Goal: Task Accomplishment & Management: Use online tool/utility

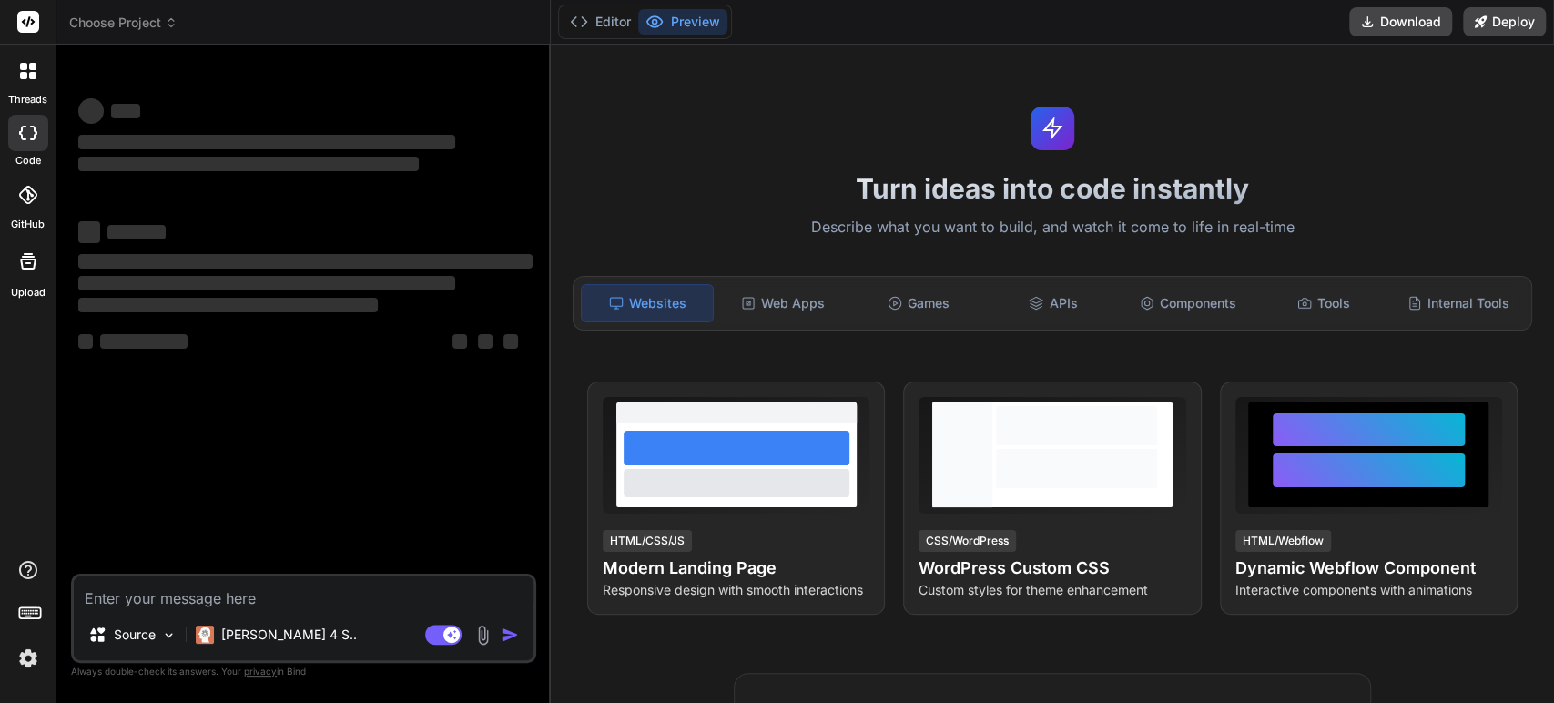
type textarea "x"
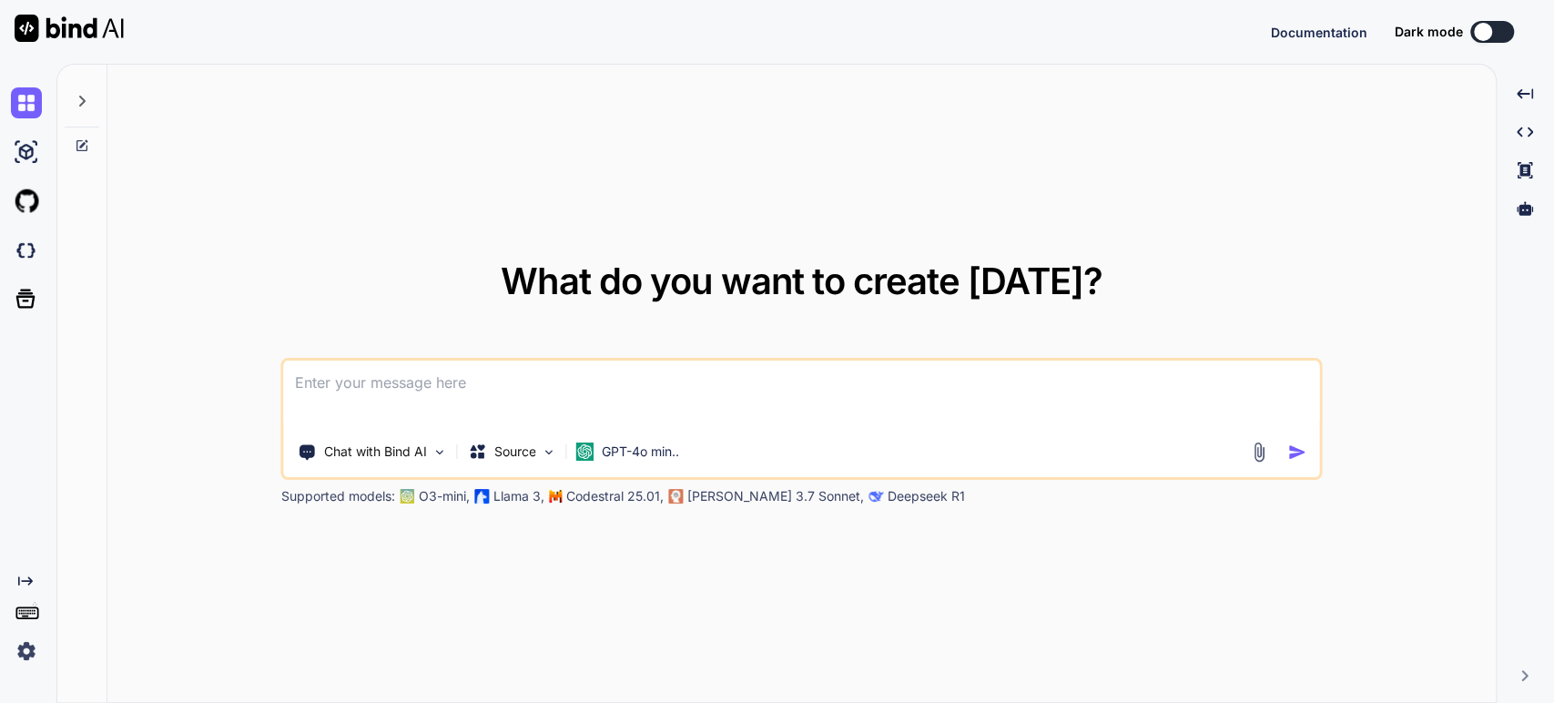
type textarea "x"
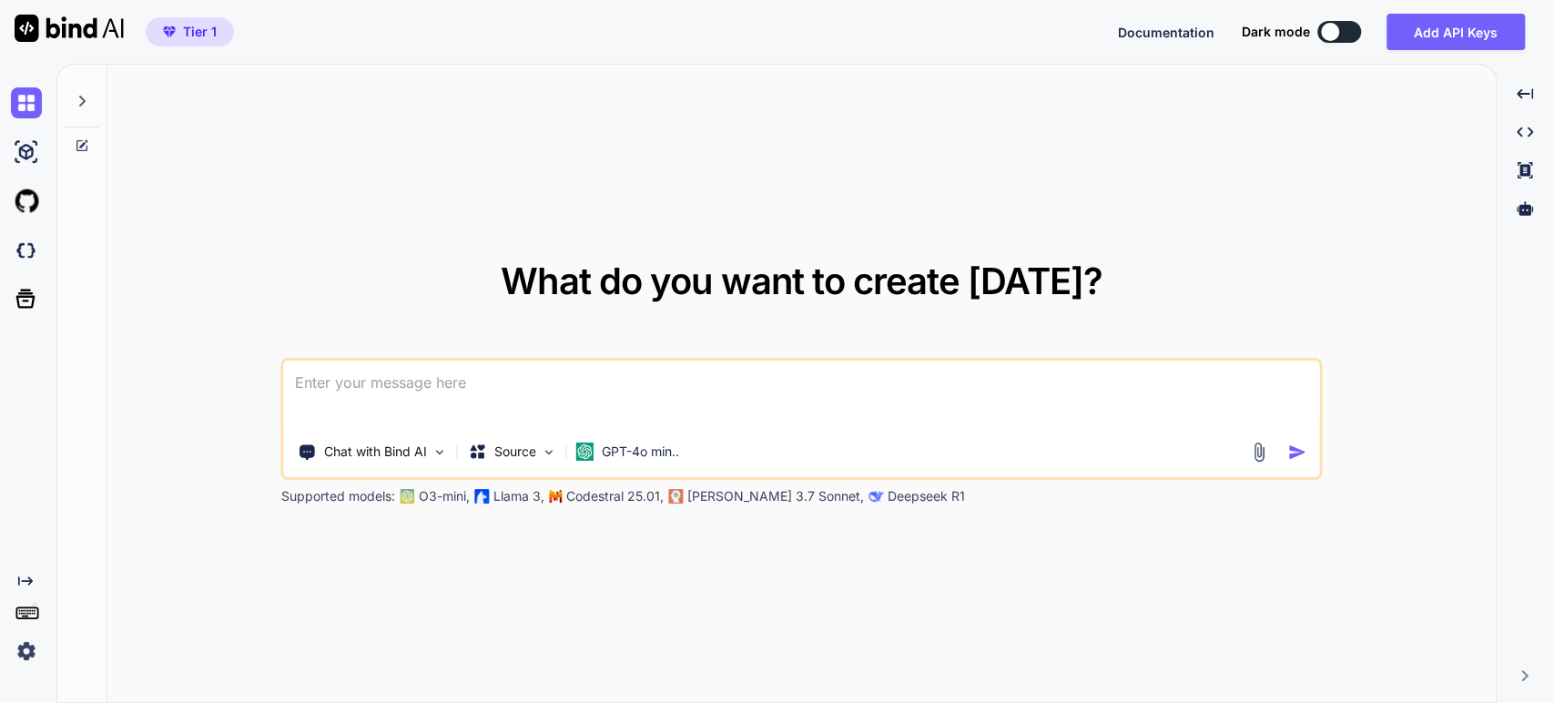
click at [736, 391] on textarea at bounding box center [801, 394] width 1035 height 67
paste textarea "I need to make this pitch more align with the actual. see the pricing page - [U…"
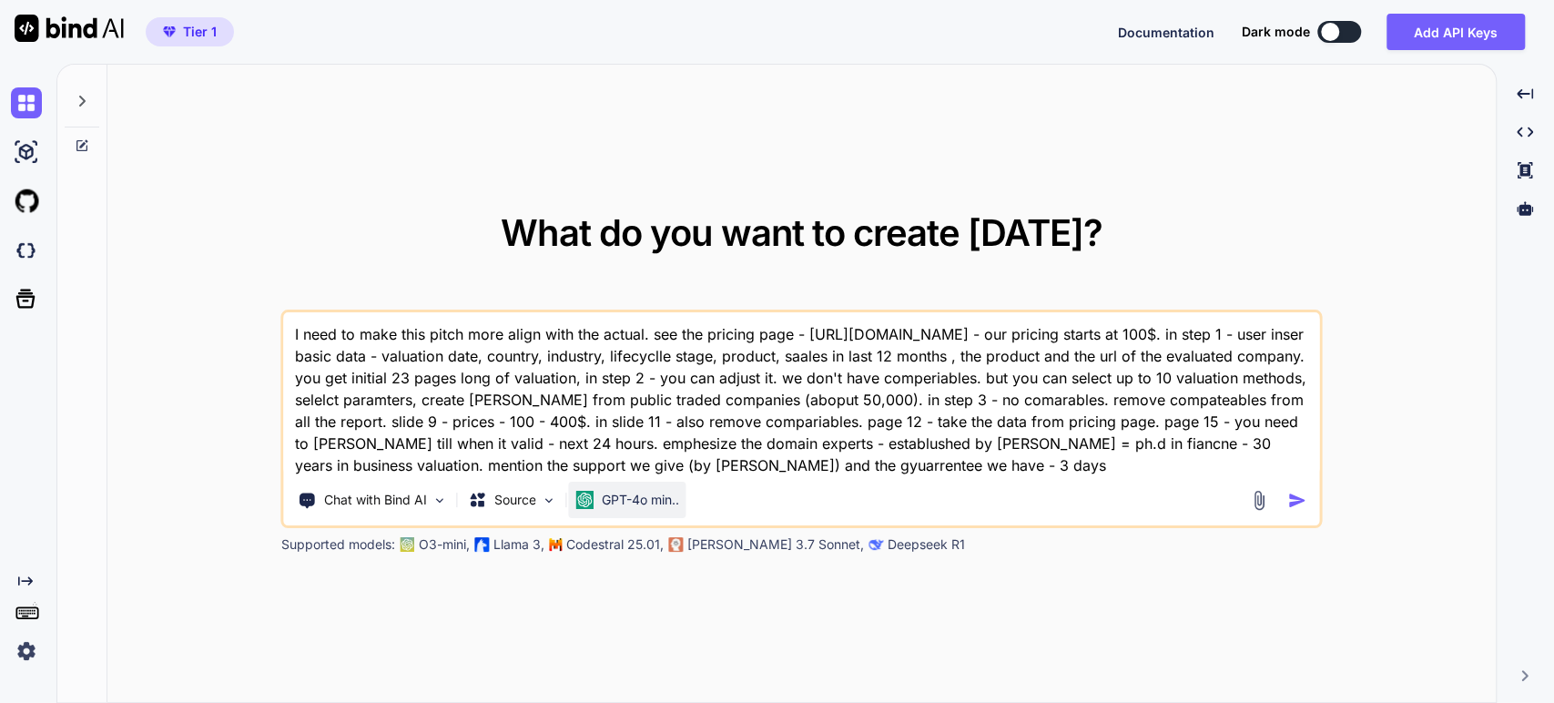
click at [603, 506] on p "GPT-4o min.." at bounding box center [640, 500] width 77 height 18
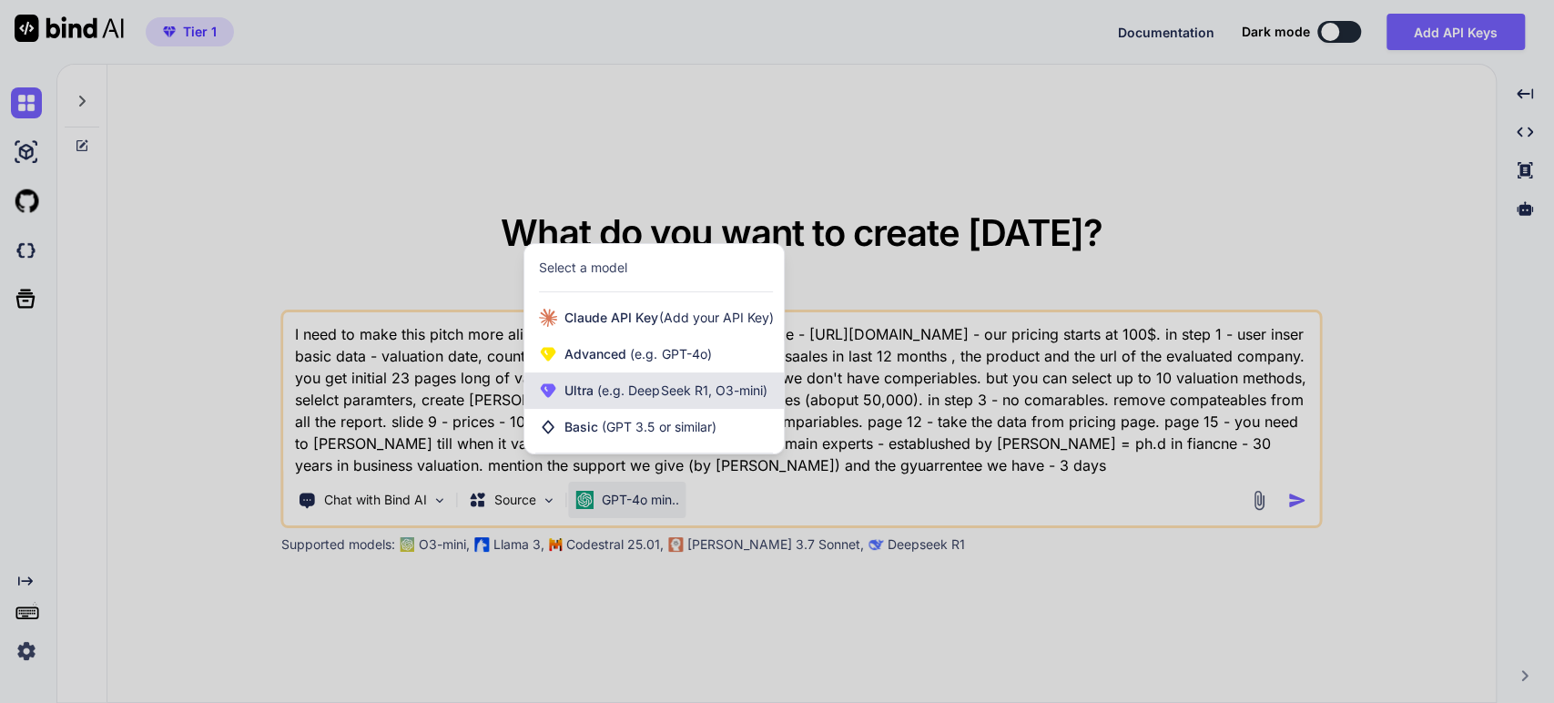
click at [612, 390] on span "(e.g. DeepSeek R1, O3-mini)" at bounding box center [680, 389] width 173 height 15
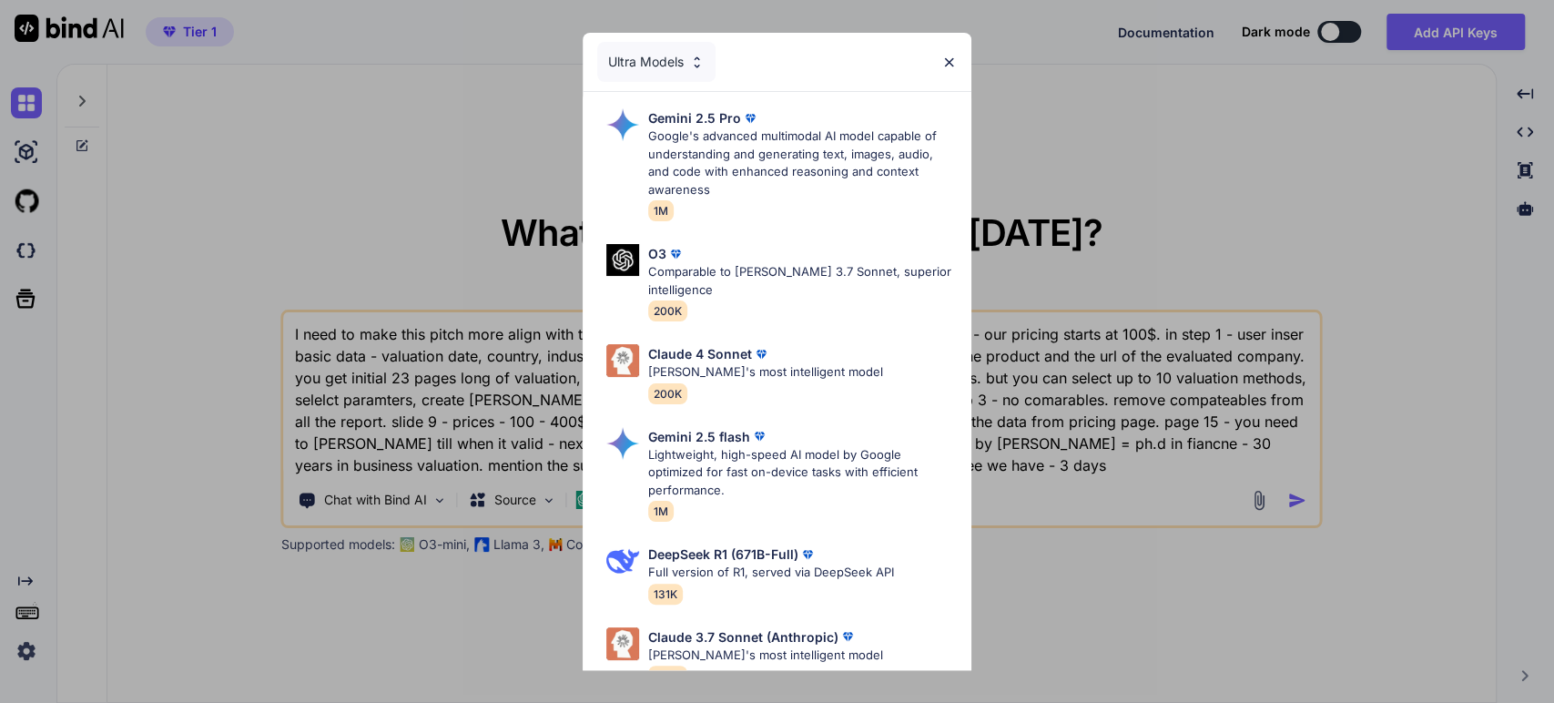
click at [743, 349] on p "Claude 4 Sonnet" at bounding box center [700, 353] width 104 height 19
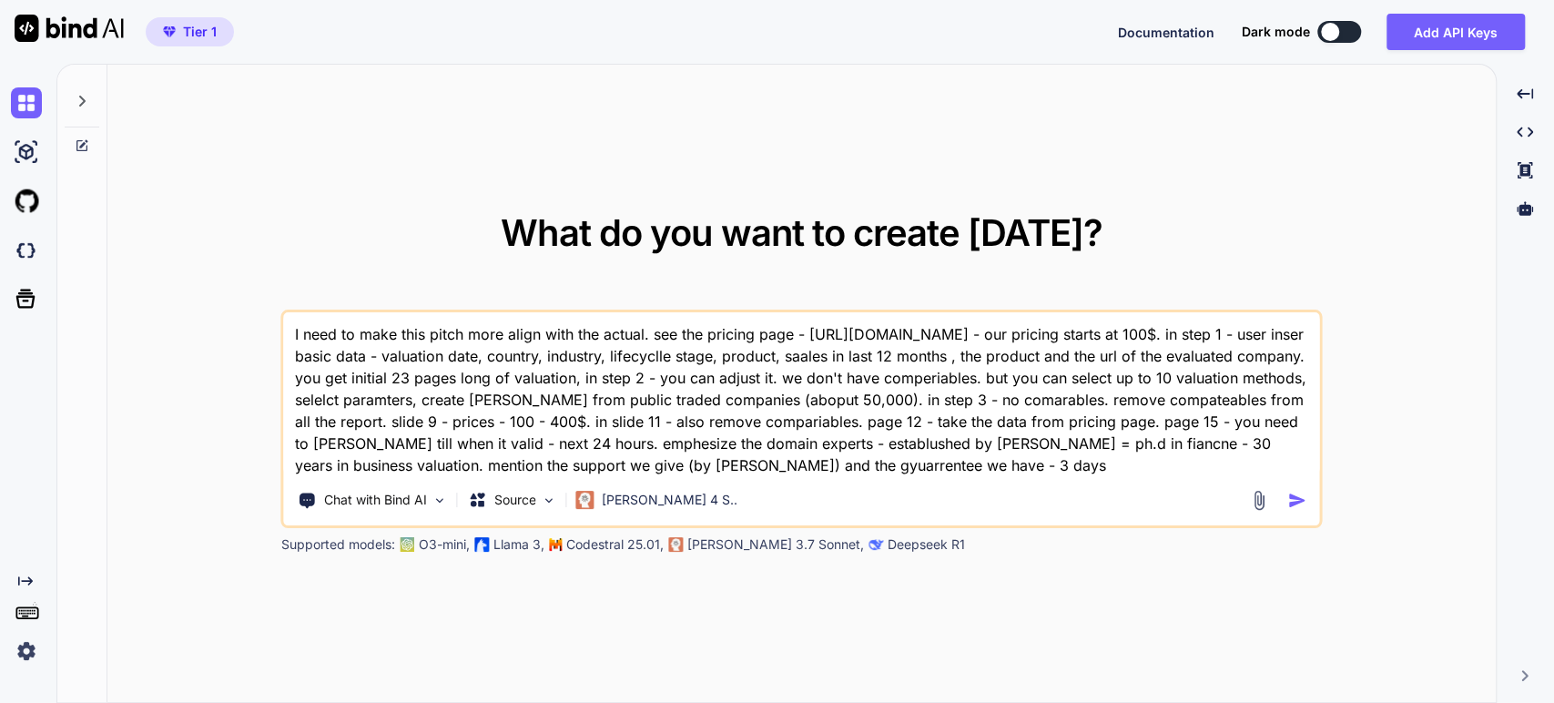
click at [991, 463] on textarea "I need to make this pitch more align with the actual. see the pricing page - [U…" at bounding box center [801, 394] width 1035 height 164
paste textarea "<!DOCTYPE html> <html lang="en"> <head> <meta charset="UTF-8"> <meta name="view…"
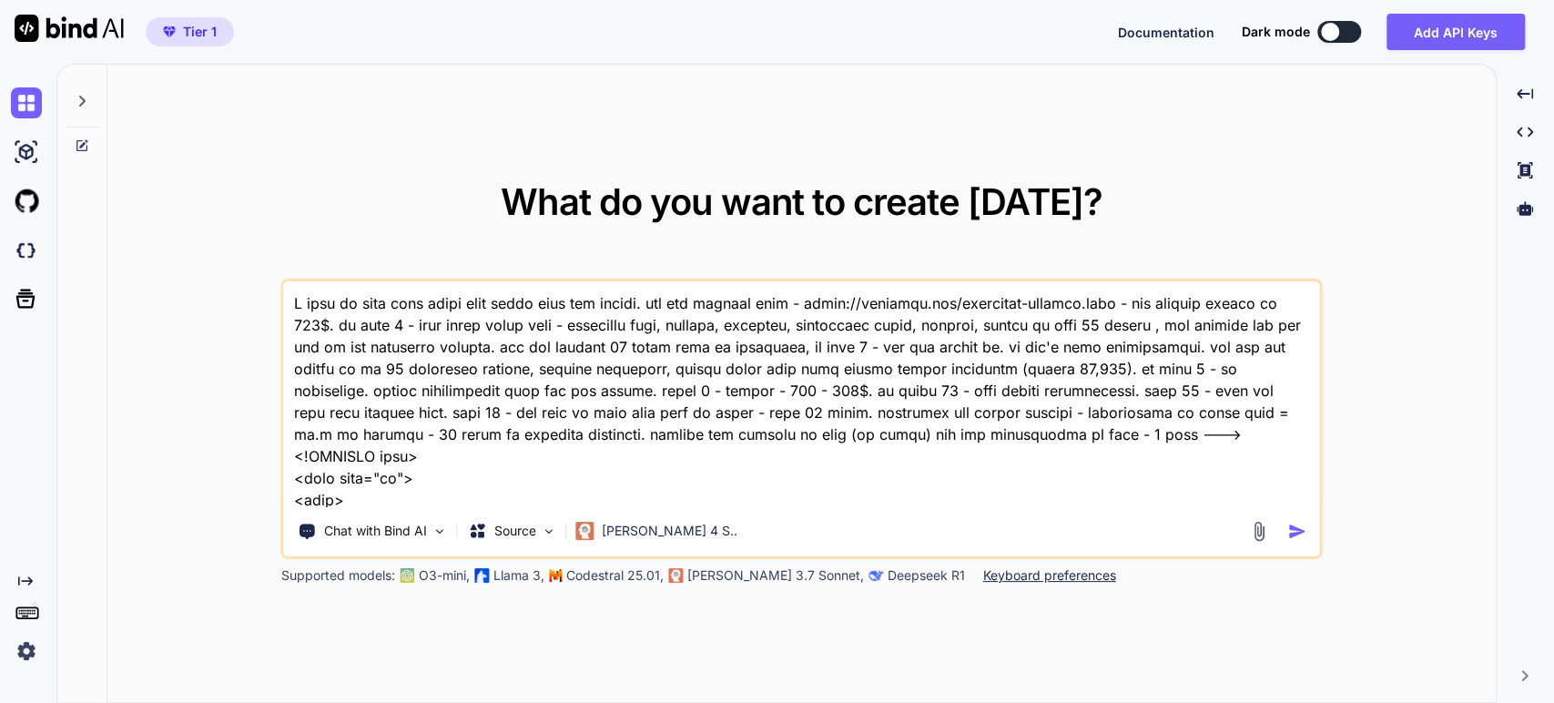
scroll to position [23469, 0]
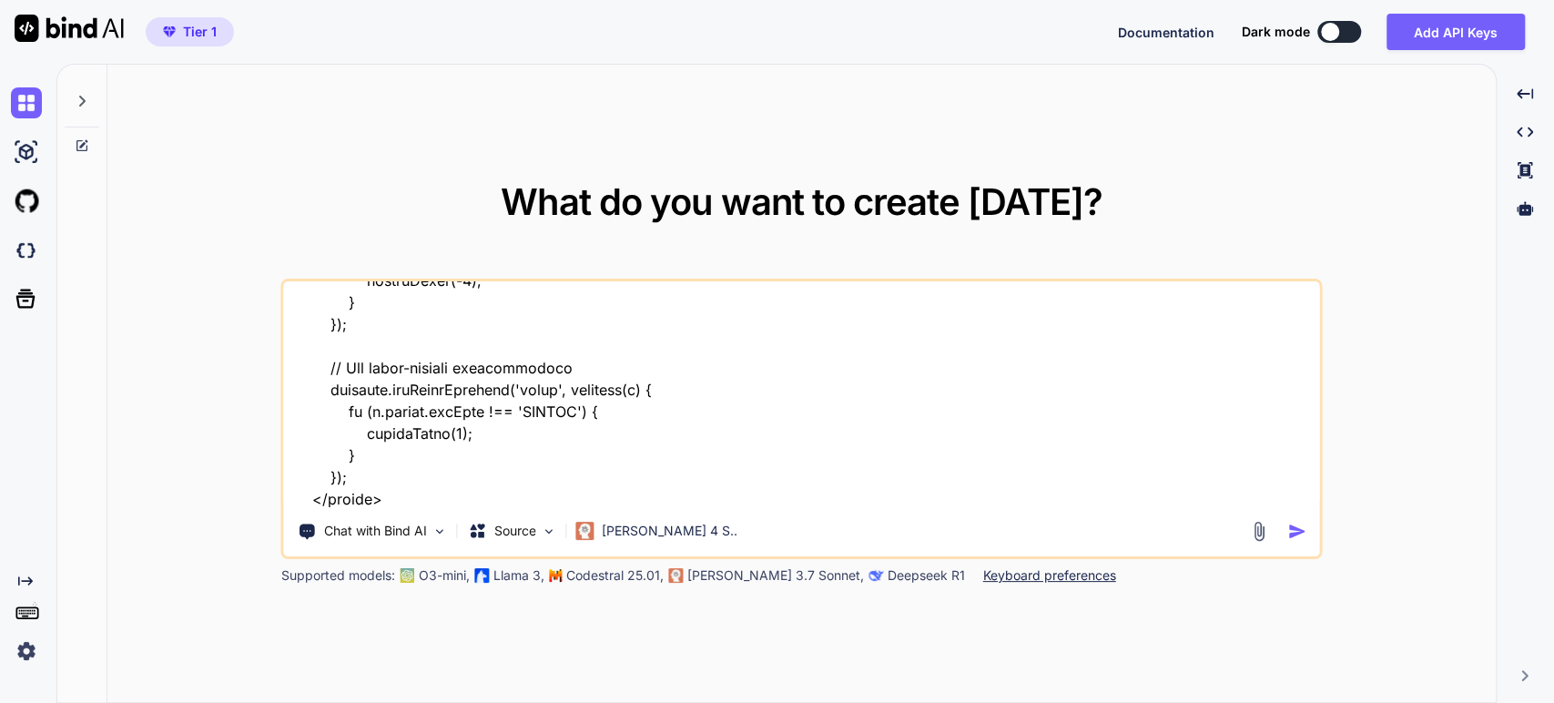
type textarea "I need to make this pitch more align with the actual. see the pricing page - [U…"
click at [1288, 532] on img "button" at bounding box center [1296, 531] width 19 height 19
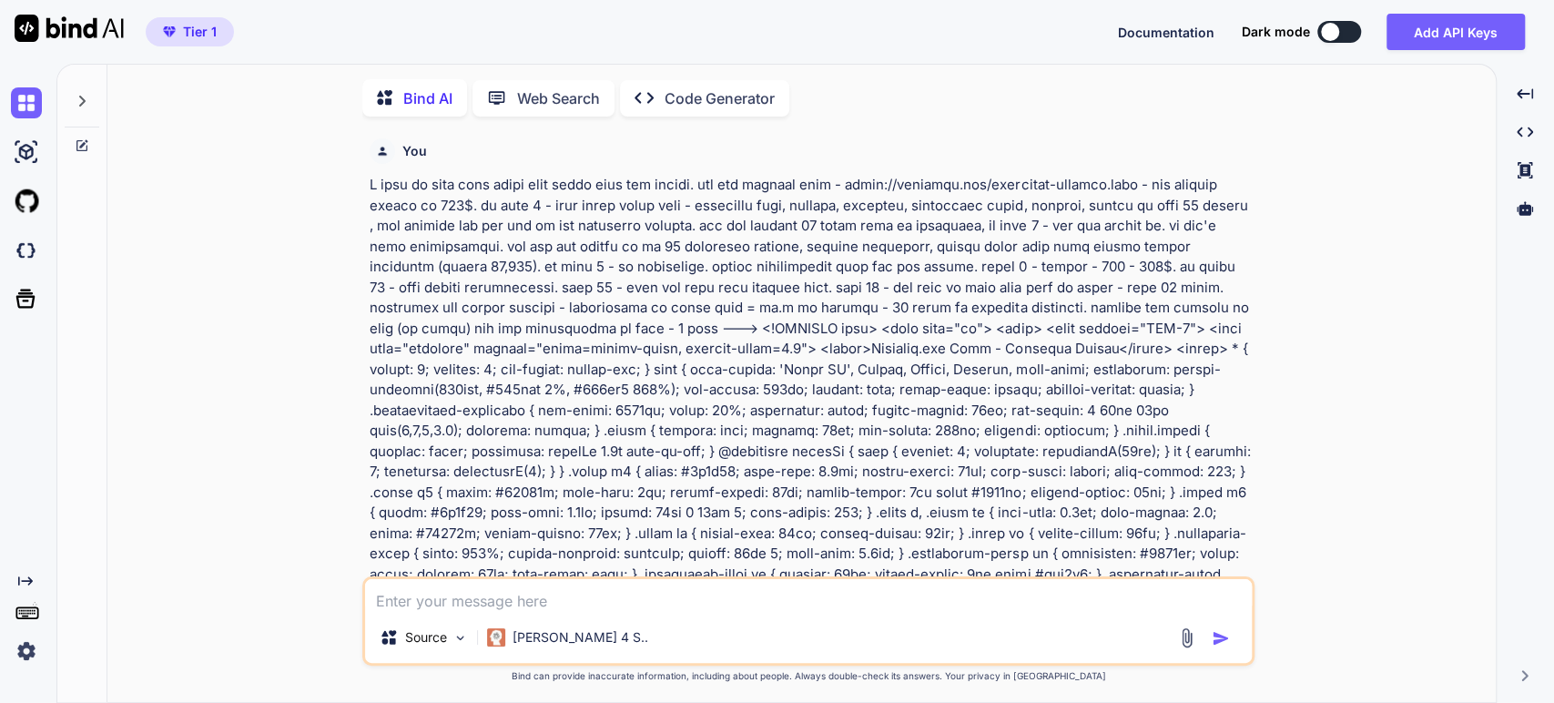
scroll to position [6, 0]
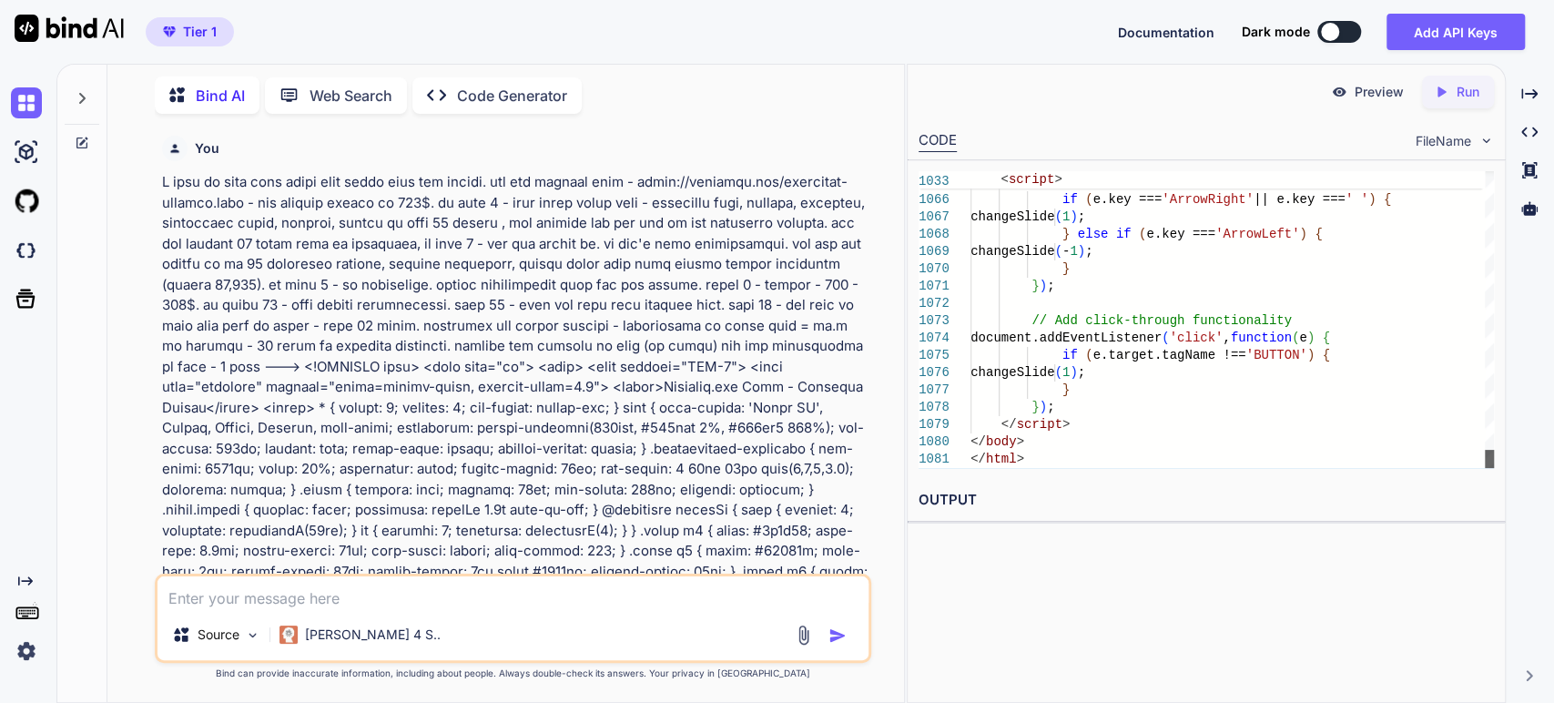
click at [1485, 468] on div at bounding box center [1489, 459] width 9 height 18
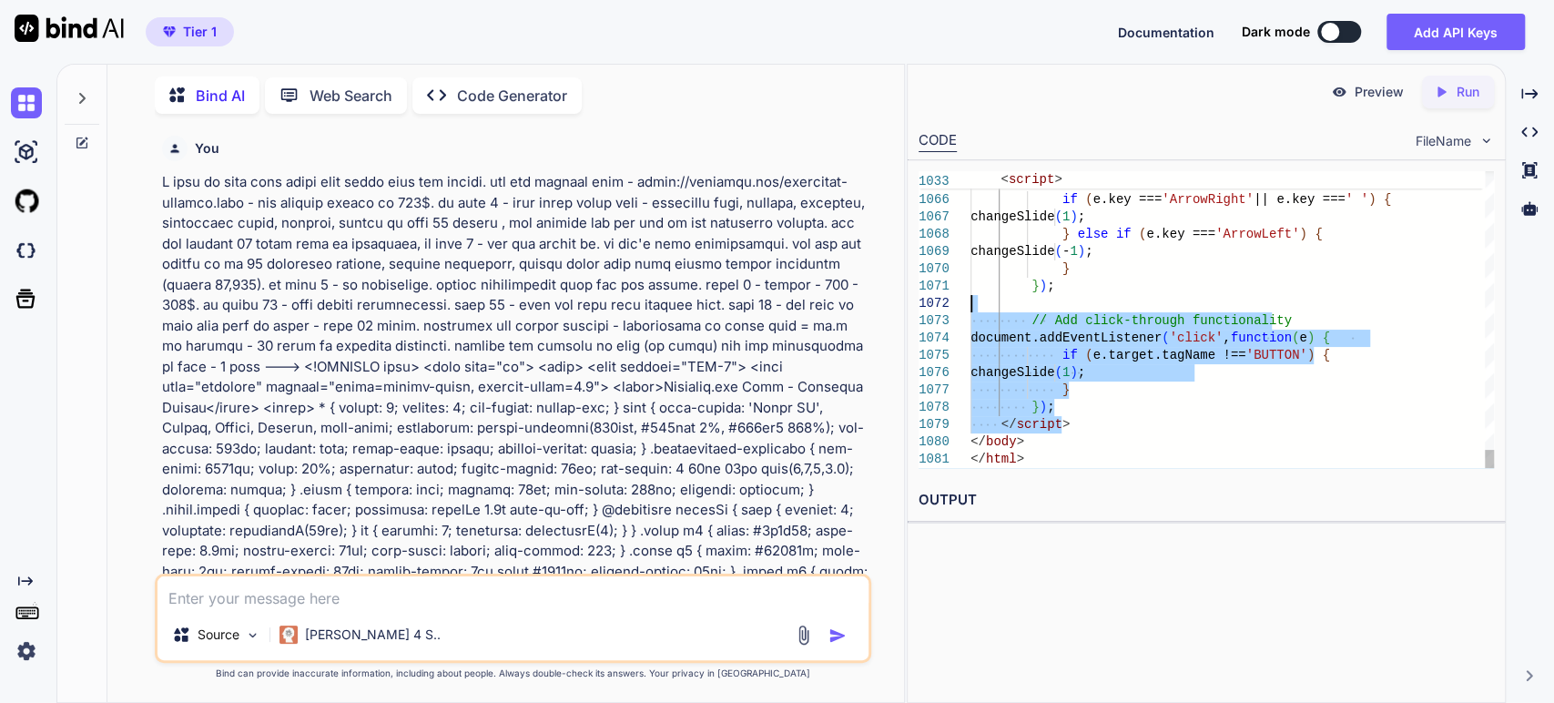
drag, startPoint x: 1254, startPoint y: 334, endPoint x: 1270, endPoint y: 248, distance: 88.0
click at [1374, 96] on p "Preview" at bounding box center [1379, 92] width 49 height 18
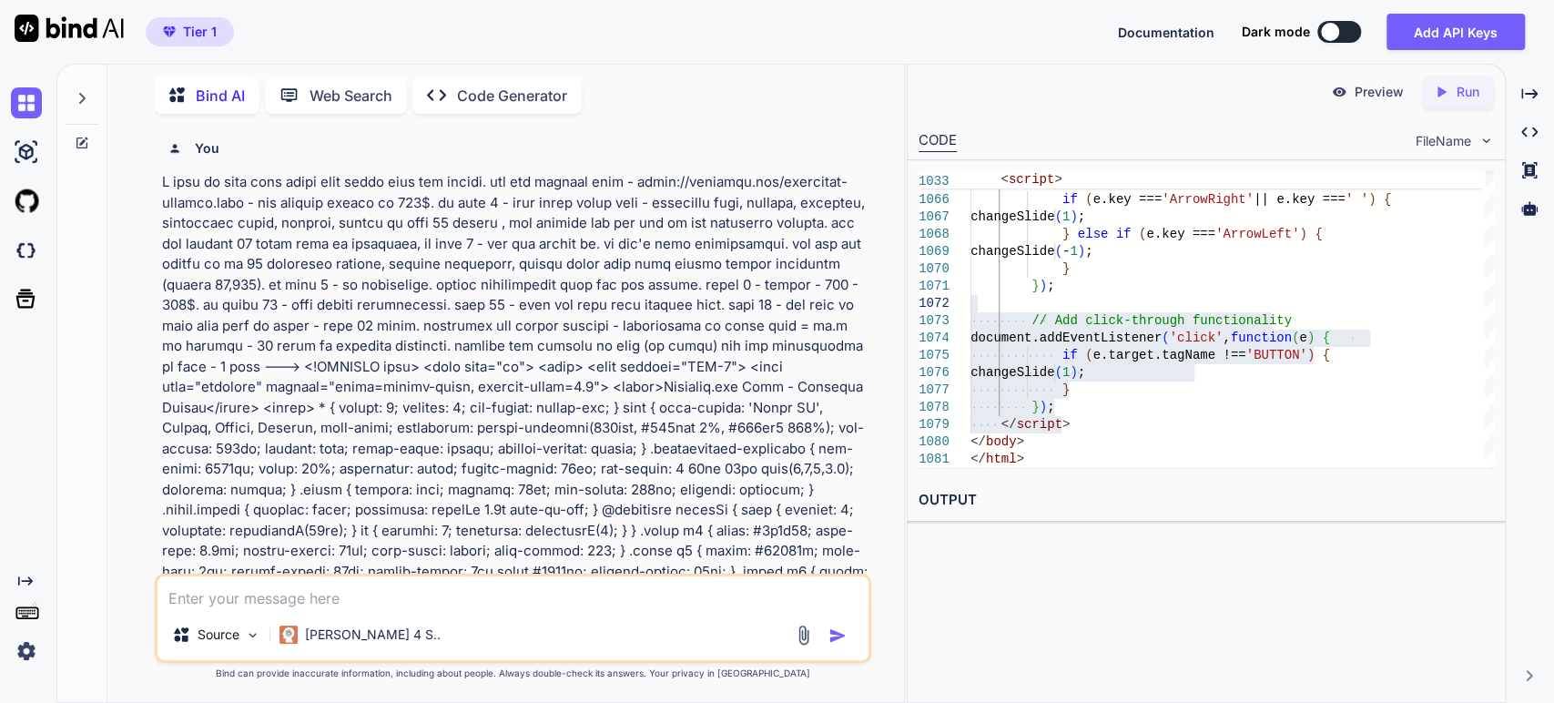
click at [1340, 97] on img at bounding box center [1339, 92] width 16 height 16
click at [1339, 96] on img at bounding box center [1339, 92] width 16 height 16
click at [1438, 98] on icon "Created with Pixso." at bounding box center [1441, 92] width 16 height 16
click at [1060, 544] on link "[URL][DOMAIN_NAME]" at bounding box center [992, 542] width 147 height 17
click at [319, 598] on textarea at bounding box center [514, 592] width 712 height 33
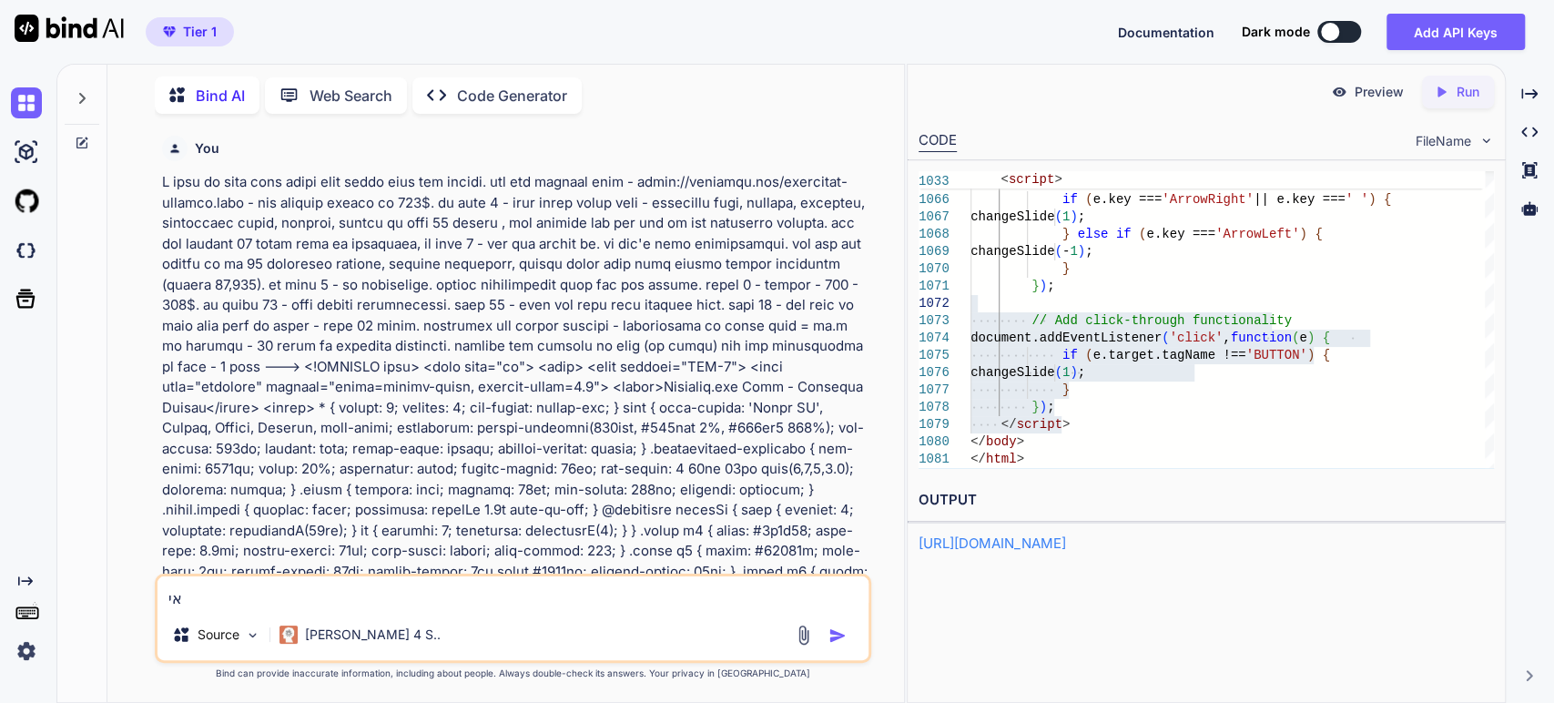
type textarea "א"
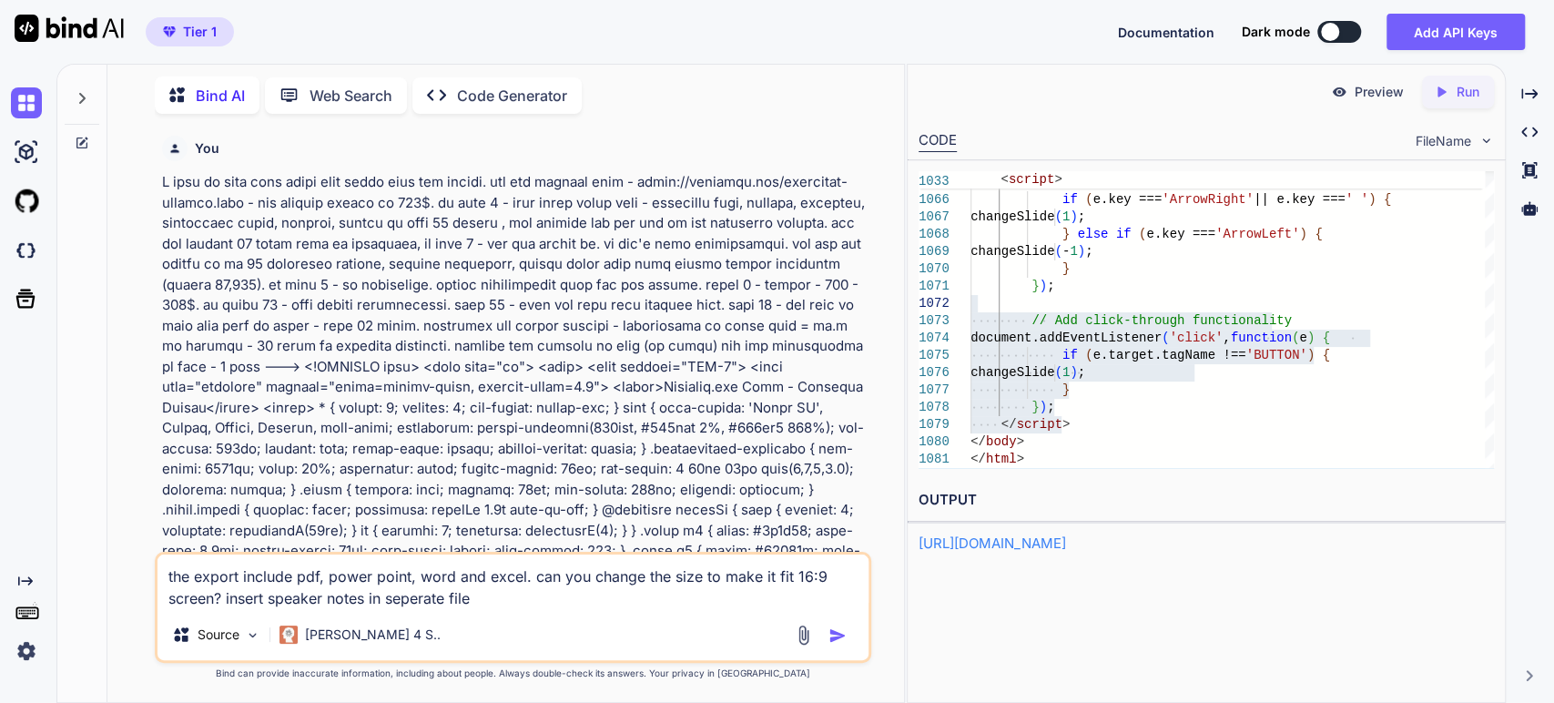
click at [413, 604] on textarea "the export include pdf, power point, word and excel. can you change the size to…" at bounding box center [514, 581] width 712 height 55
type textarea "the export include pdf, power point, word and excel. can you change the size to…"
click at [842, 638] on img "button" at bounding box center [838, 635] width 18 height 18
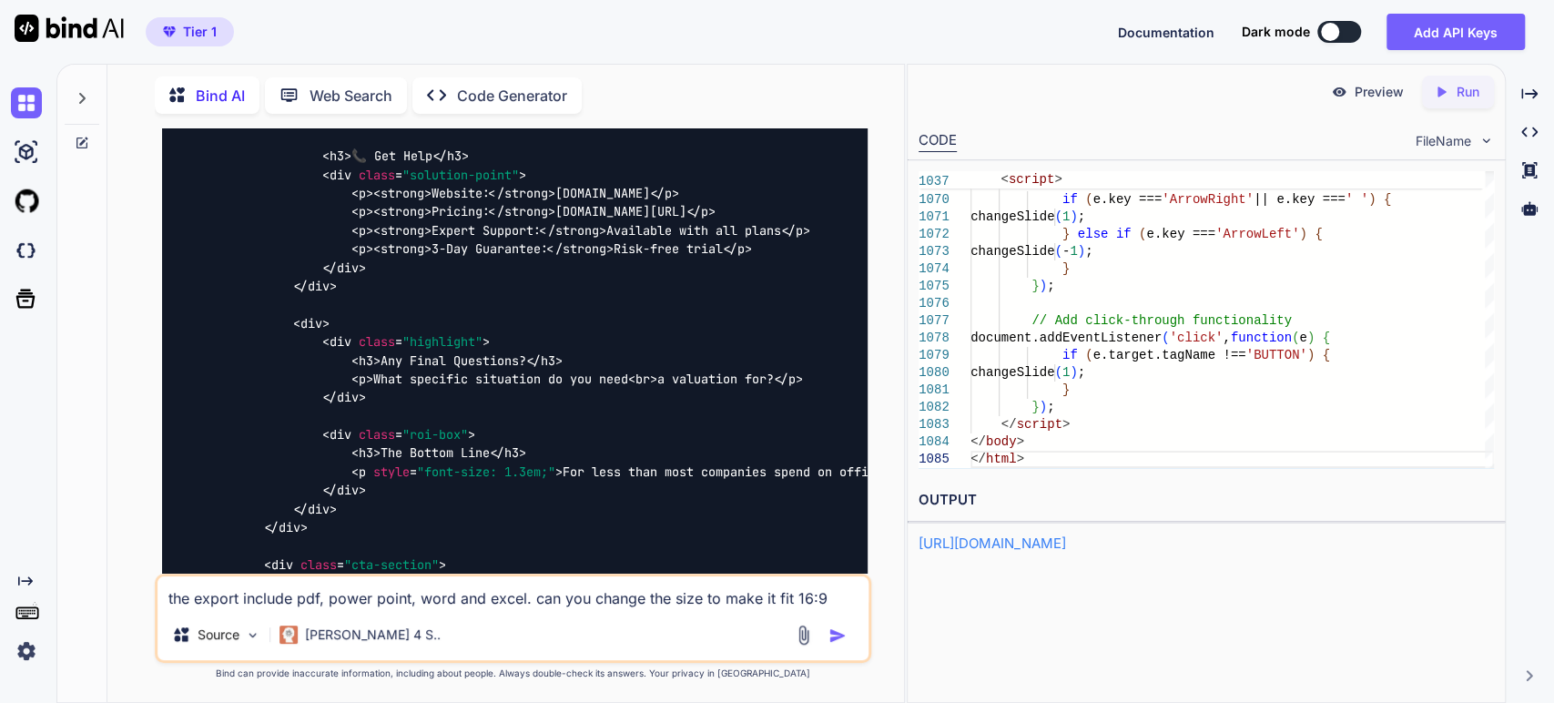
scroll to position [34226, 0]
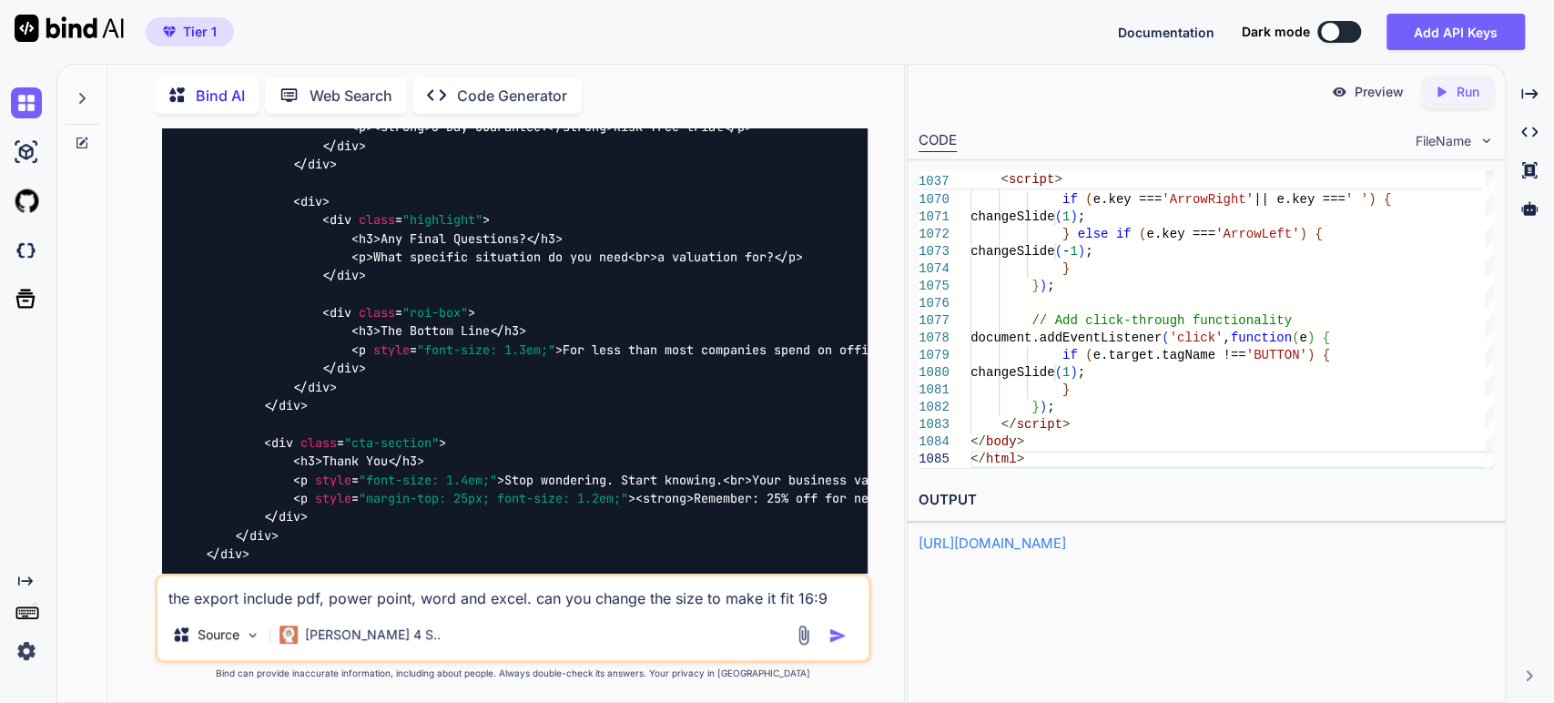
click at [1065, 543] on link "[URL][DOMAIN_NAME]" at bounding box center [992, 542] width 147 height 17
click at [1458, 92] on p "Run" at bounding box center [1468, 92] width 23 height 18
click at [1066, 546] on link "[URL][DOMAIN_NAME]" at bounding box center [992, 542] width 147 height 17
click at [266, 603] on textarea "the export include pdf, power point, word and excel. can you change the size to…" at bounding box center [514, 592] width 712 height 33
type textarea "א"
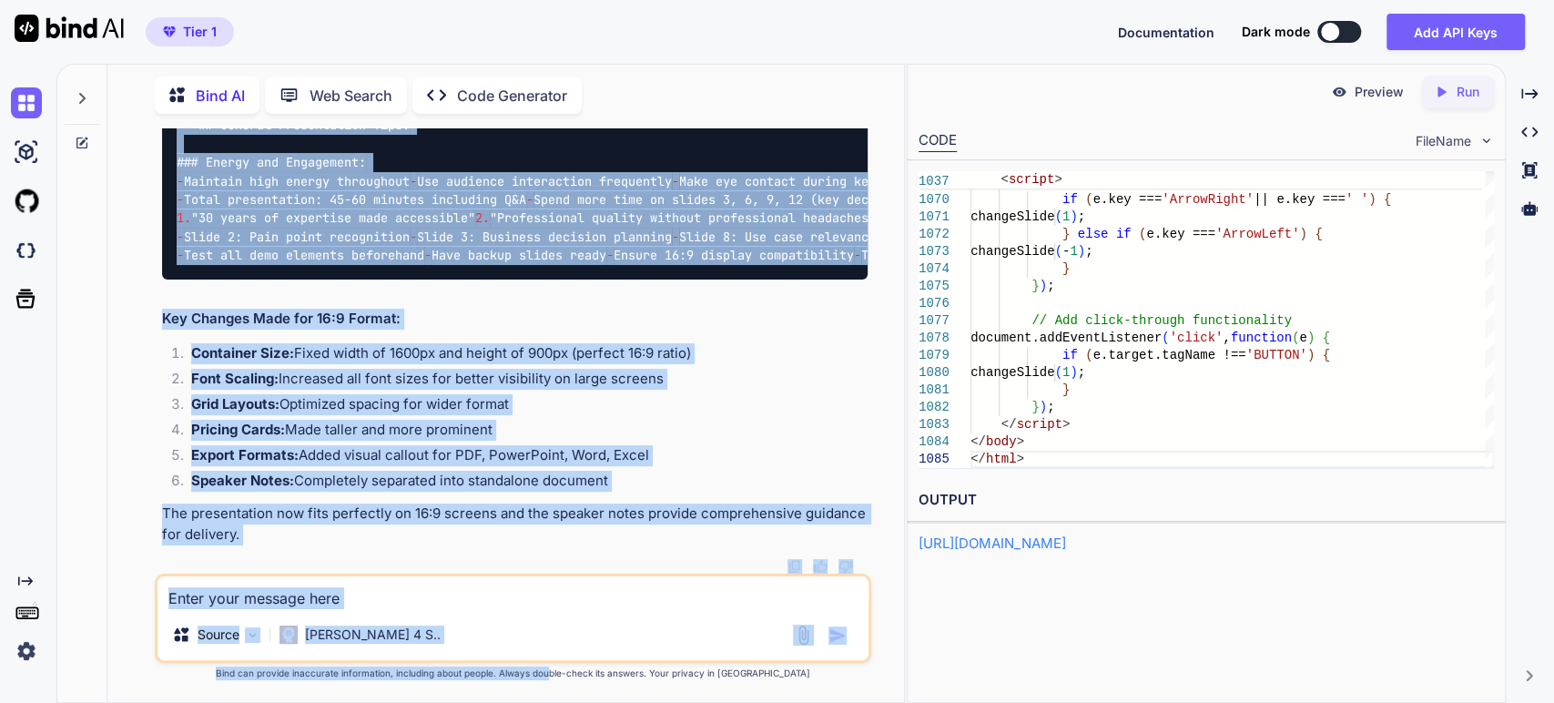
scroll to position [52328, 0]
drag, startPoint x: 502, startPoint y: 340, endPoint x: 586, endPoint y: 729, distance: 398.8
click at [586, 702] on html "Tier 1 Documentation Dark mode Add API Keys Created with Pixso. Created with Pi…" at bounding box center [777, 351] width 1554 height 703
click at [387, 365] on li "Container Size: Fixed width of 1600px and height of 900px (perfect 16:9 ratio)" at bounding box center [523, 355] width 692 height 25
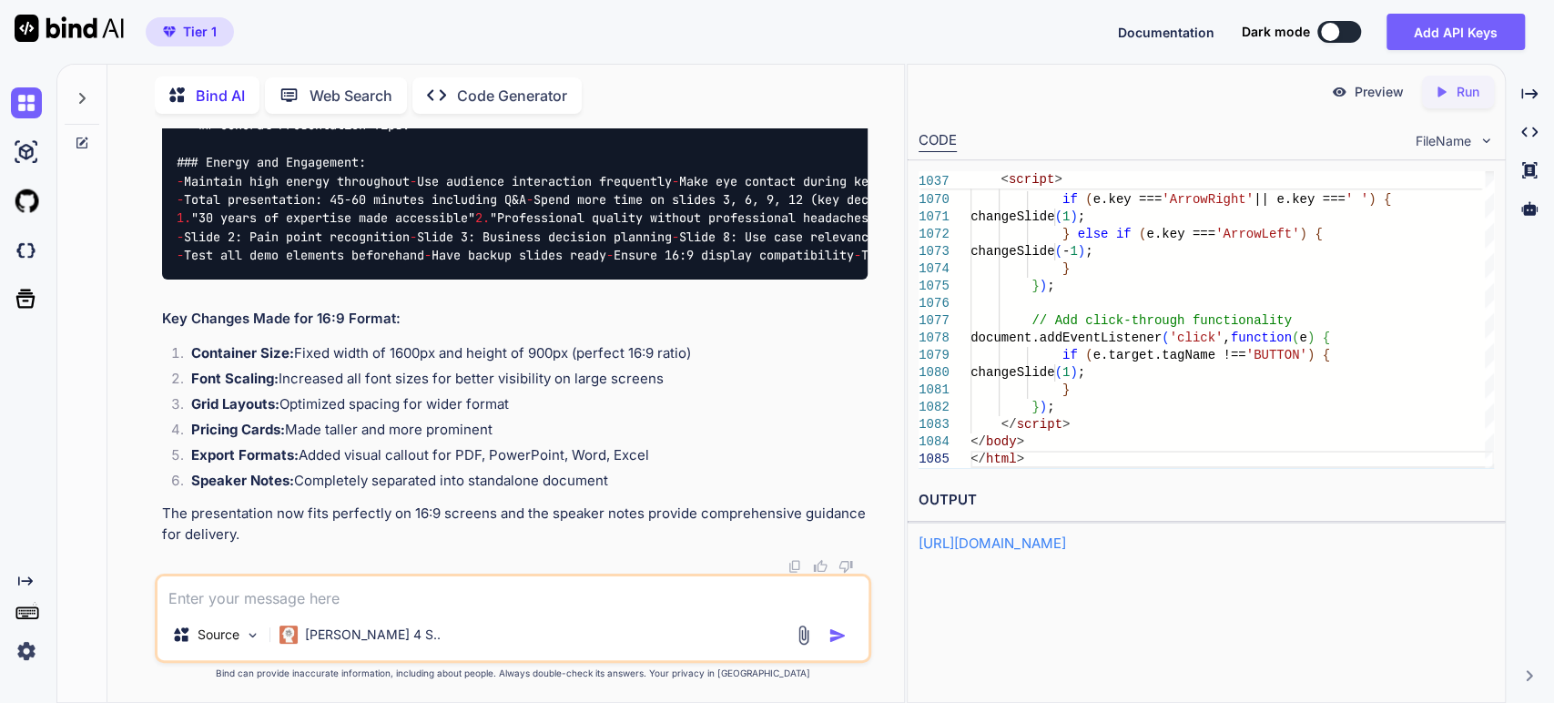
click at [327, 591] on textarea at bounding box center [514, 592] width 712 height 33
type textarea "there are still slides in which I nned to scroll down. make no scroll. and add …"
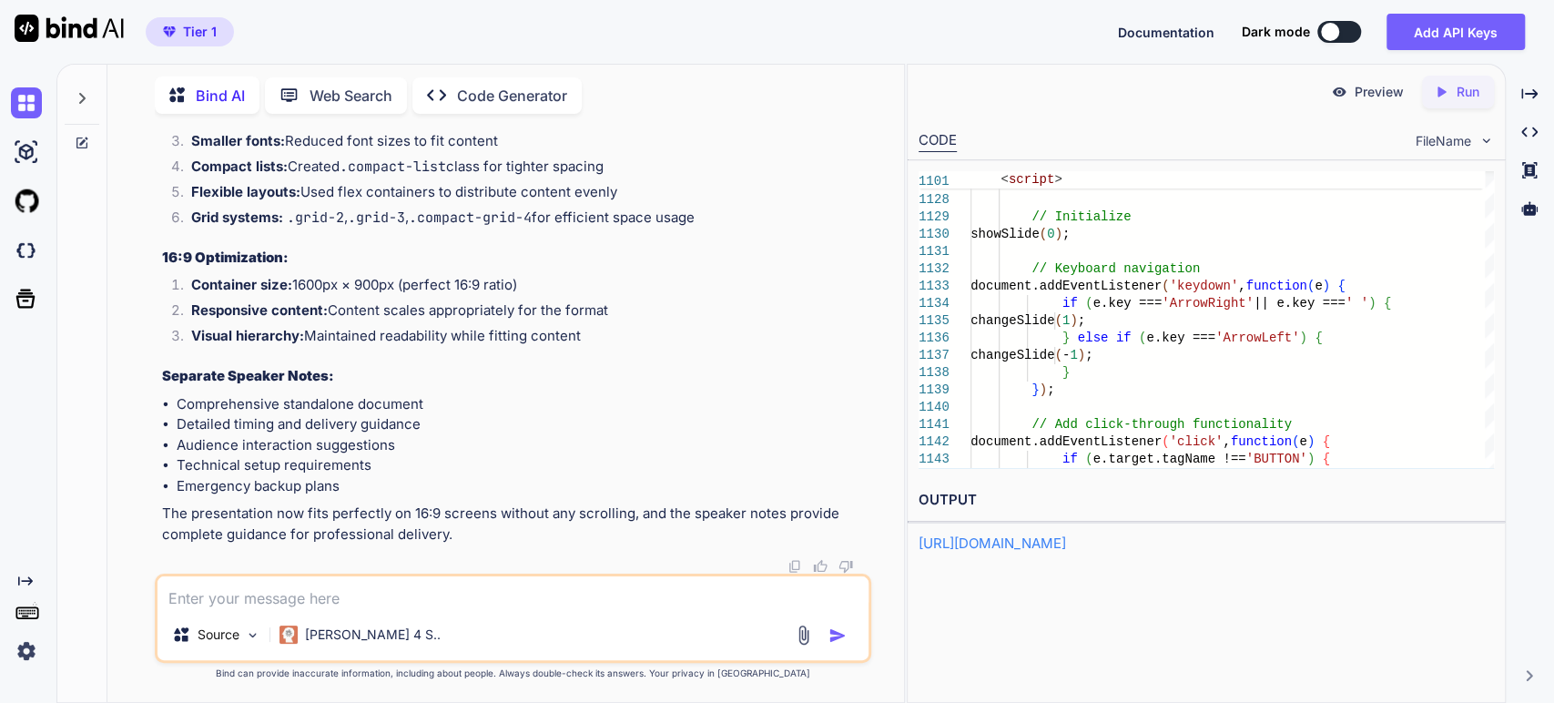
scroll to position [74067, 0]
click at [1459, 94] on p "Run" at bounding box center [1468, 92] width 23 height 18
click at [1066, 544] on link "[URL][DOMAIN_NAME]" at bounding box center [992, 542] width 147 height 17
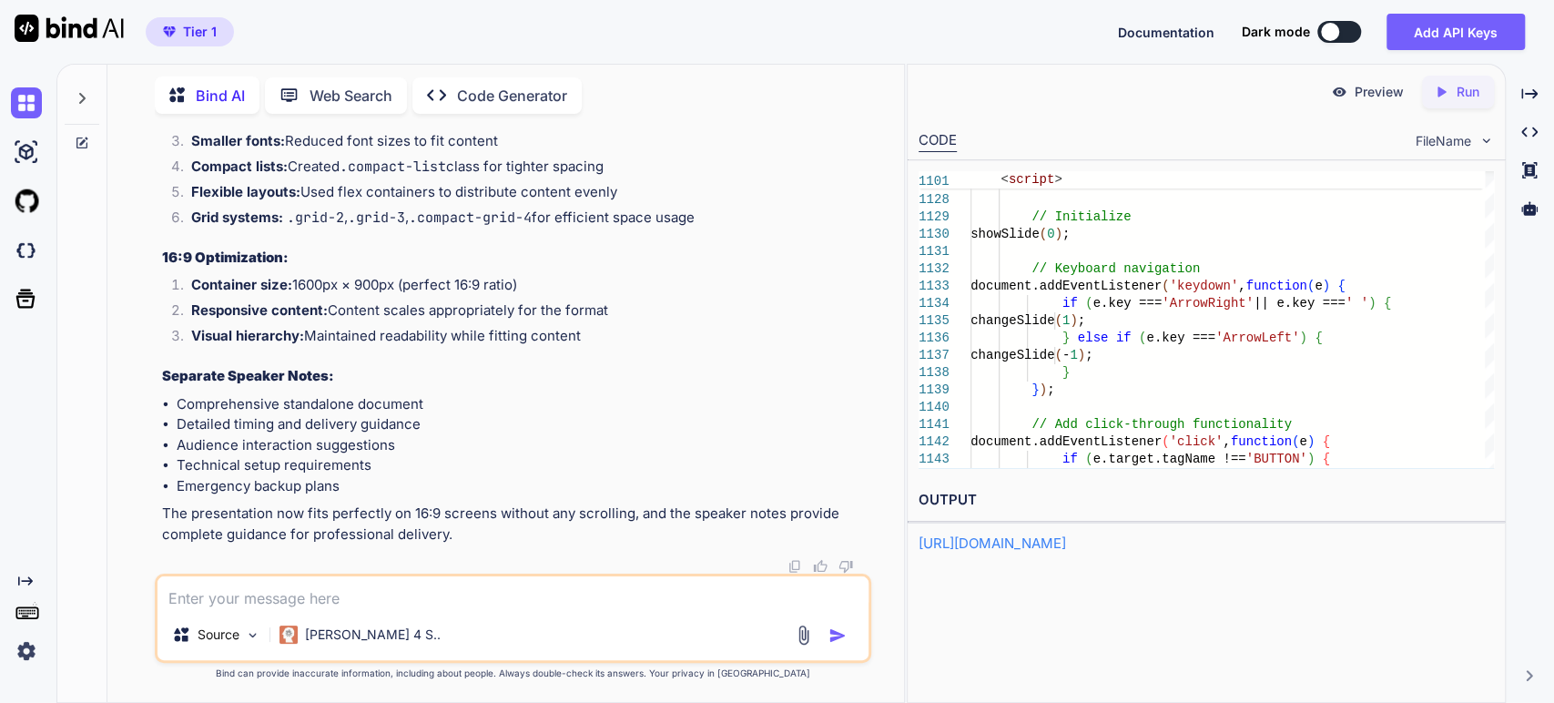
click at [384, 597] on textarea at bounding box center [514, 592] width 712 height 33
type textarea "ן"
paste textarea "#6974DC"
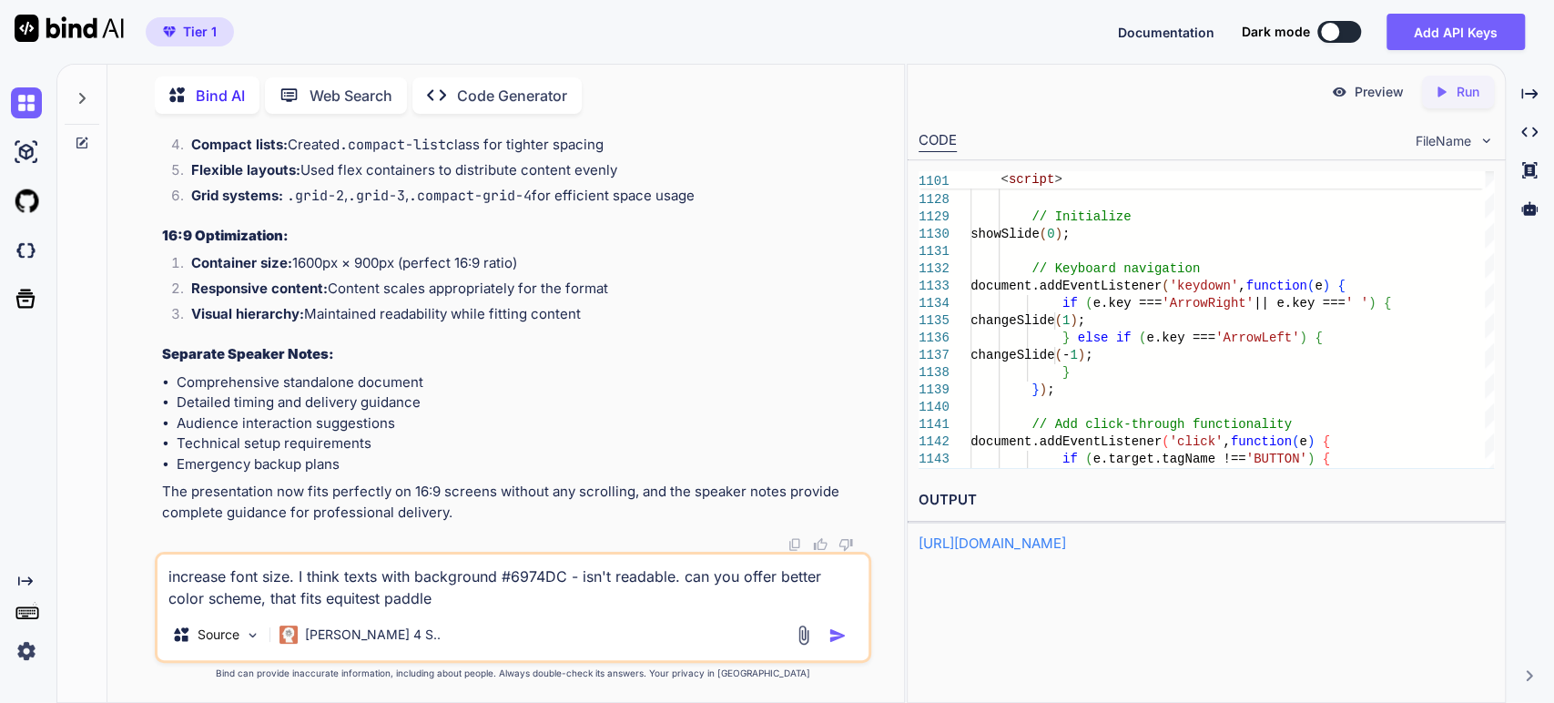
type textarea "increase font size. I think texts with background #6974DC - isn't readable. can…"
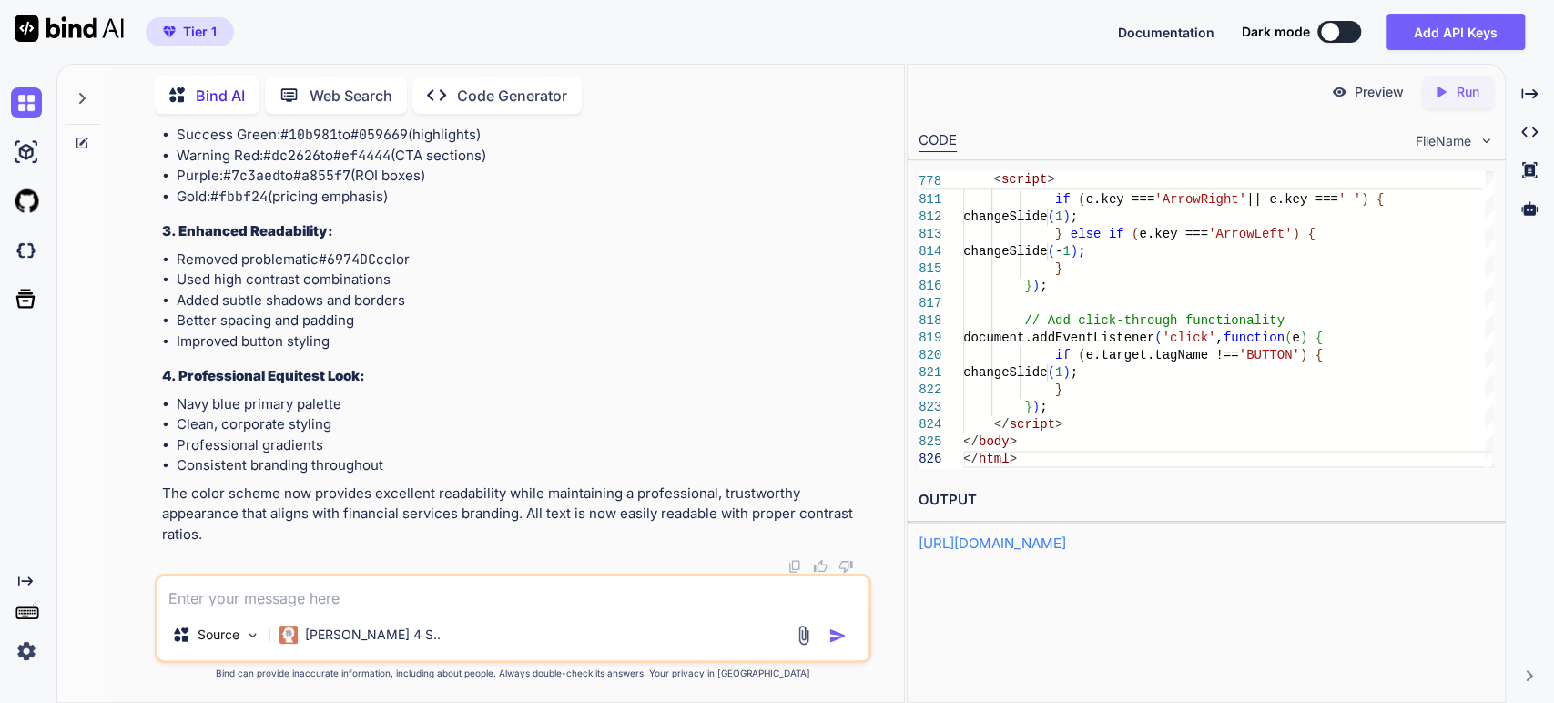
scroll to position [91228, 0]
click at [1462, 79] on div "Created with Pixso. Run" at bounding box center [1458, 92] width 72 height 33
click at [1016, 546] on link "[URL][DOMAIN_NAME]" at bounding box center [992, 542] width 147 height 17
click at [339, 610] on div "Source Claude 4 S.." at bounding box center [513, 618] width 717 height 89
click at [342, 601] on textarea at bounding box center [514, 592] width 712 height 33
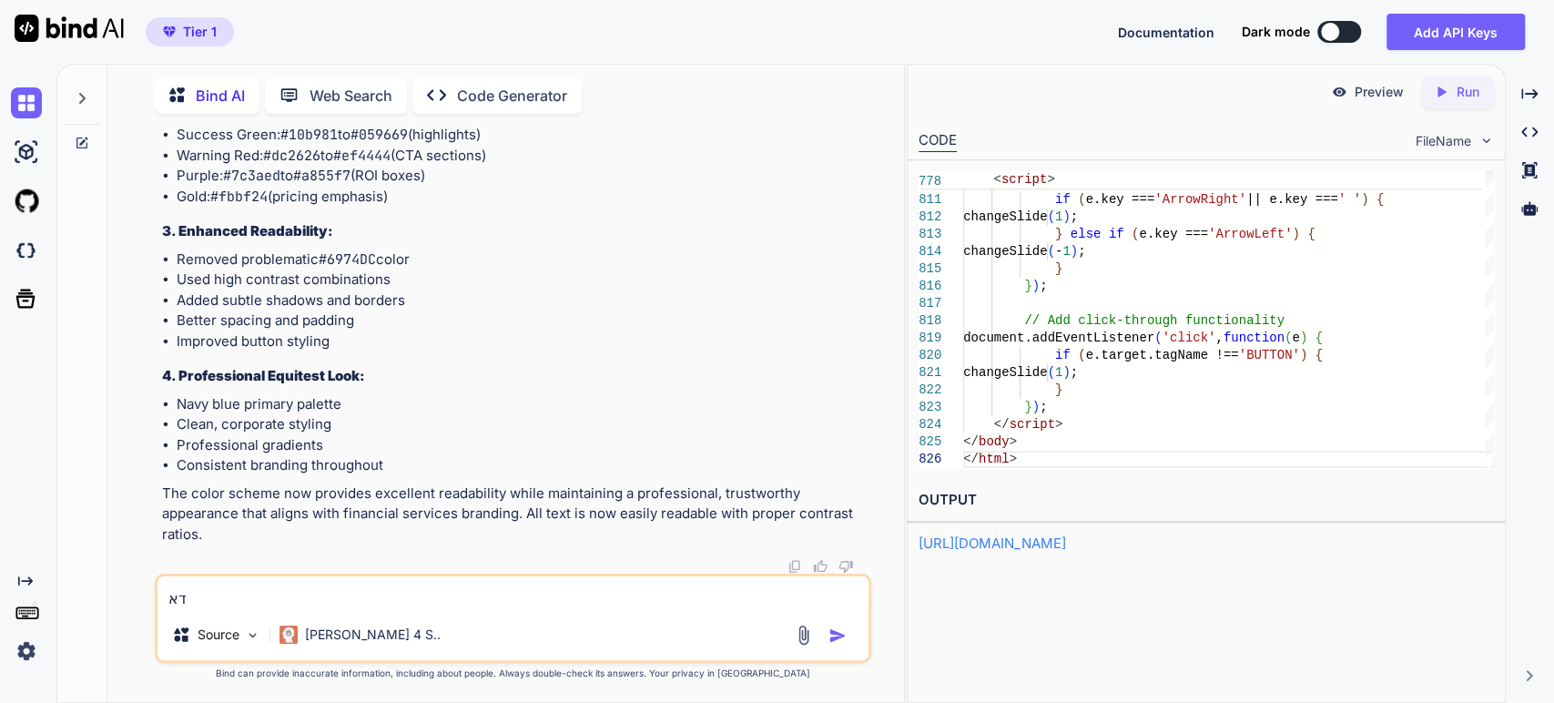
type textarea "ד"
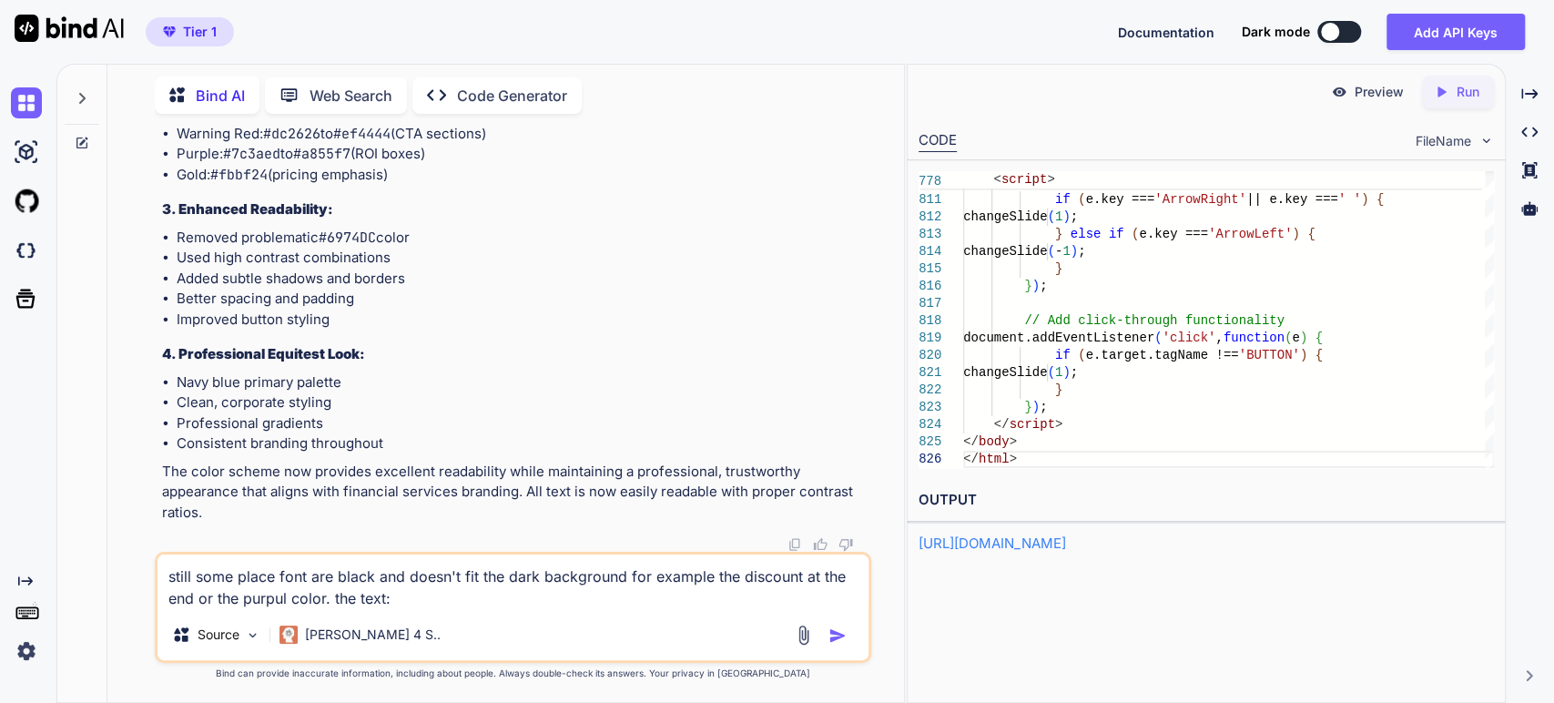
paste textarea "**REMEMBER:** You're not just selling a tool - you're offering peace of mind an…"
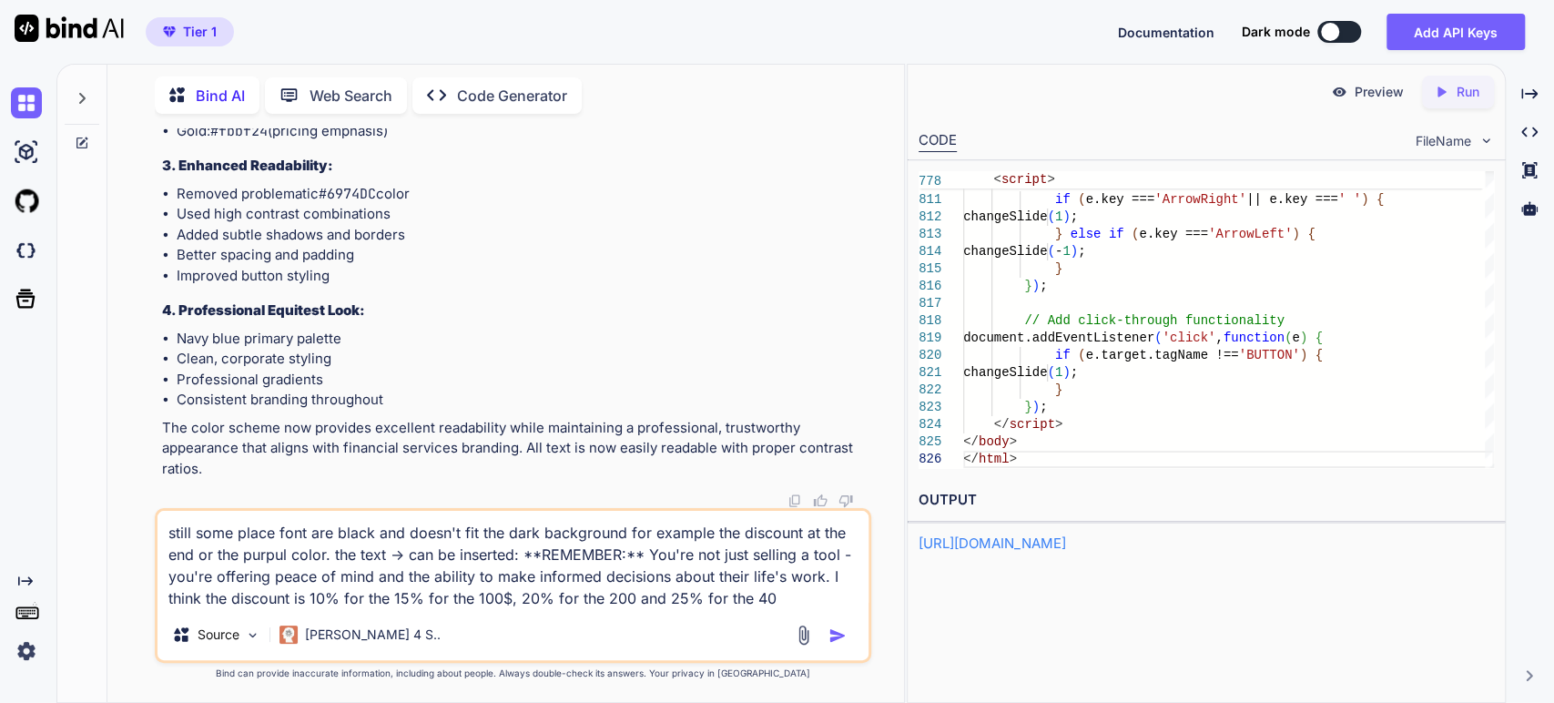
type textarea "still some place font are black and doesn't fit the dark background for example…"
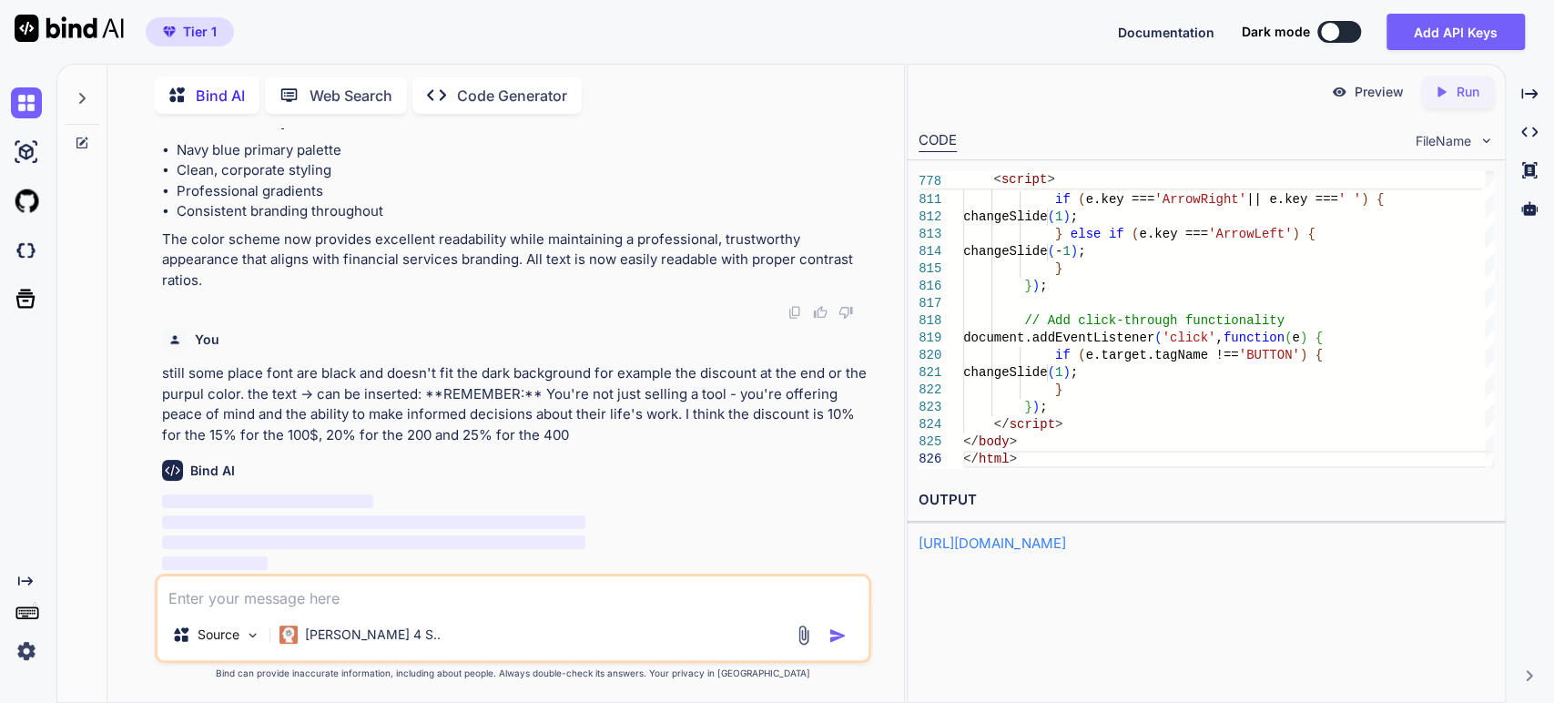
scroll to position [101375, 0]
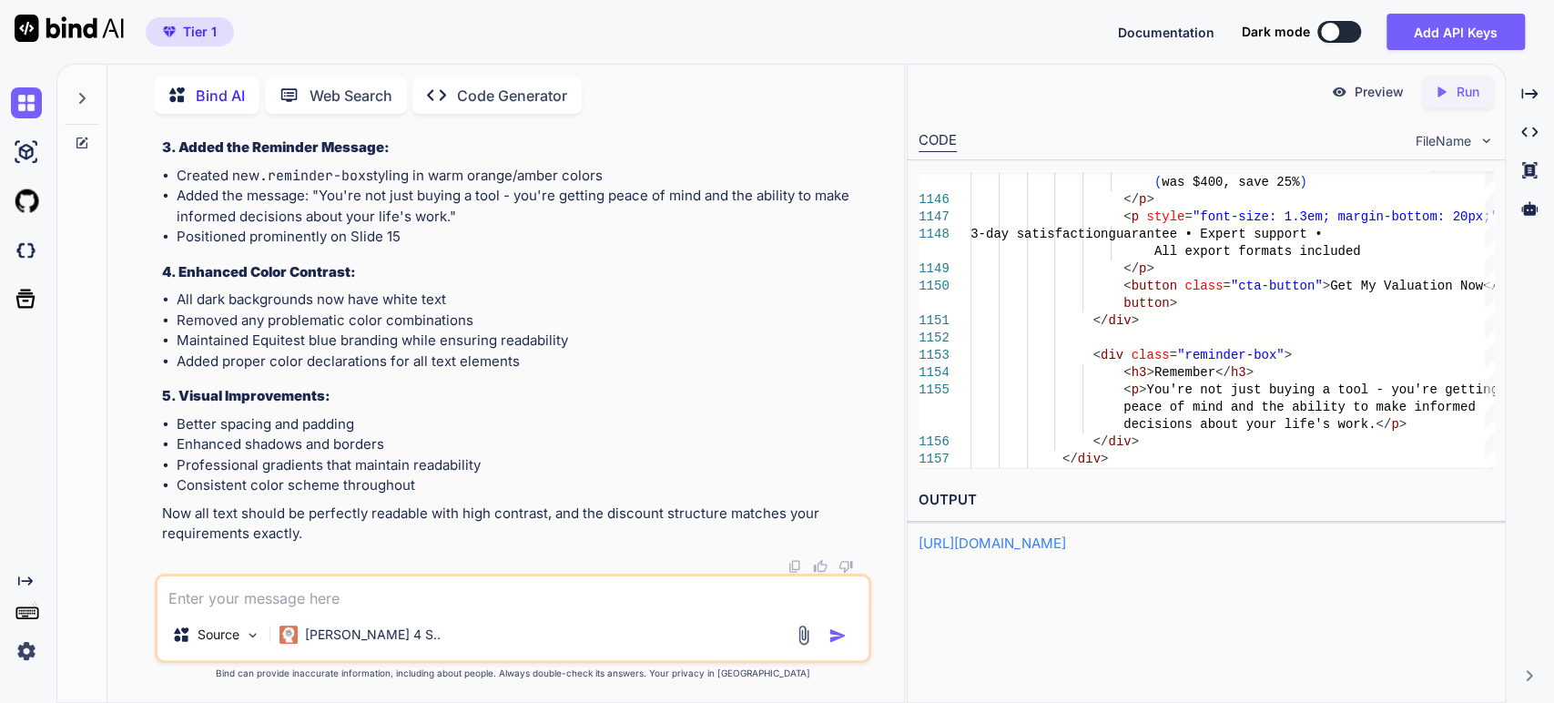
click at [1357, 91] on p "Preview" at bounding box center [1379, 92] width 49 height 18
click at [1442, 90] on icon at bounding box center [1442, 91] width 8 height 10
click at [1066, 547] on link "[URL][DOMAIN_NAME]" at bounding box center [992, 542] width 147 height 17
